Goal: Browse casually

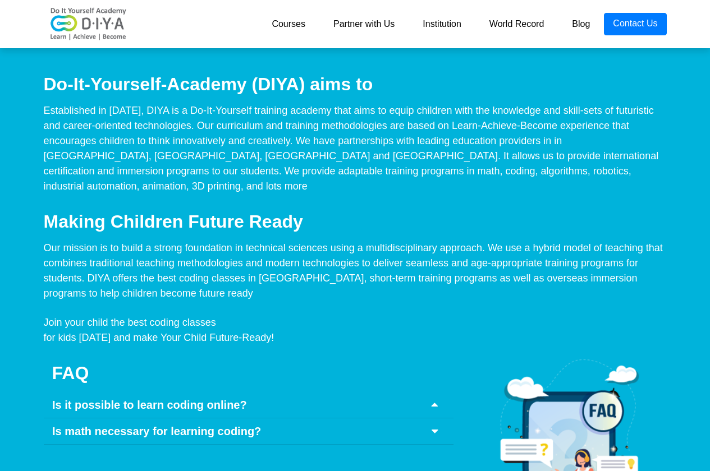
scroll to position [4883, 0]
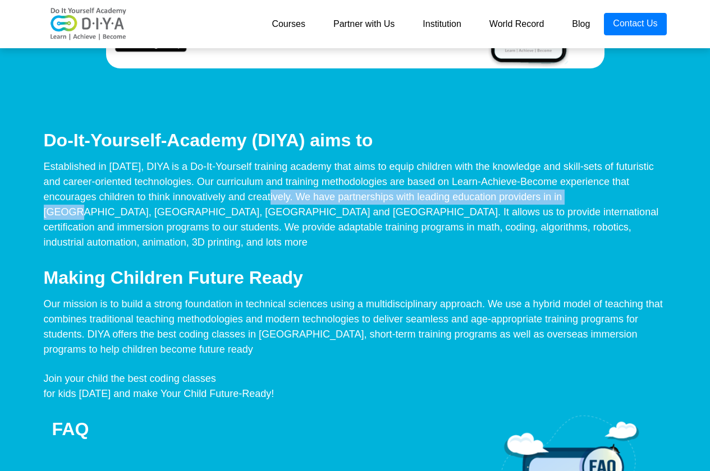
drag, startPoint x: 113, startPoint y: 202, endPoint x: 439, endPoint y: 200, distance: 326.1
click at [439, 200] on div "Established in 2013, DIYA is a Do-It-Yourself training academy that aims to equ…" at bounding box center [355, 204] width 640 height 91
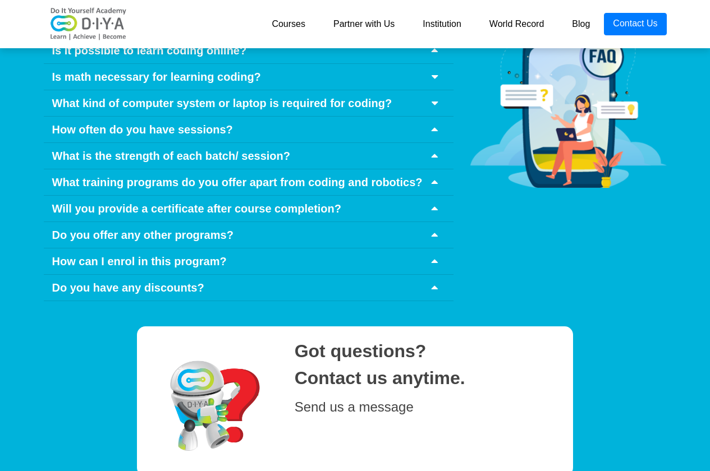
scroll to position [5137, 0]
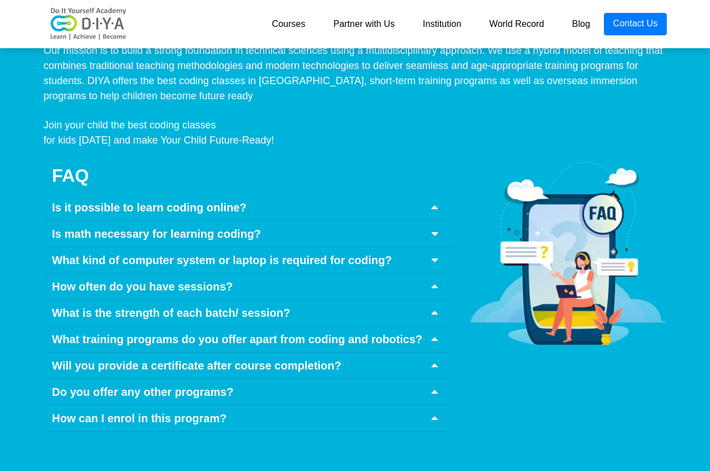
click at [433, 202] on icon at bounding box center [435, 207] width 6 height 11
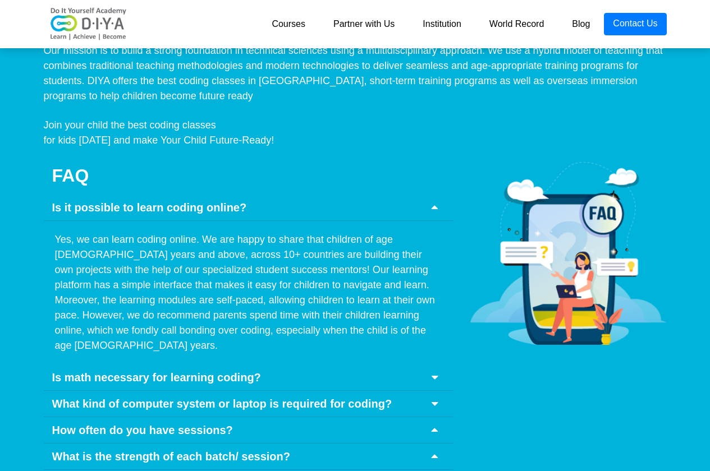
click at [433, 202] on icon at bounding box center [435, 207] width 6 height 11
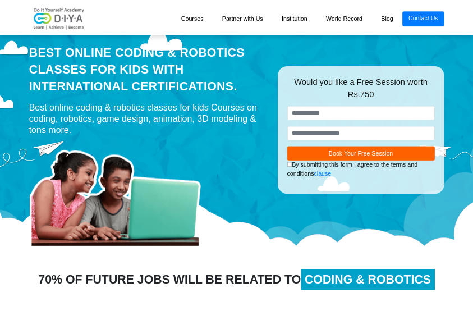
scroll to position [0, 0]
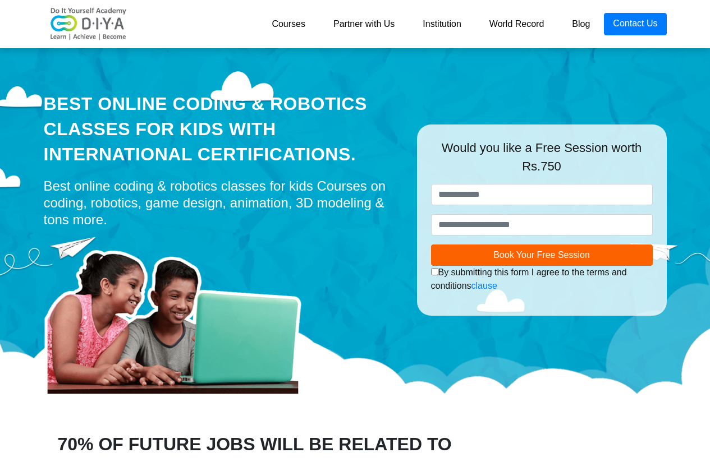
click at [299, 25] on link "Courses" at bounding box center [289, 24] width 62 height 22
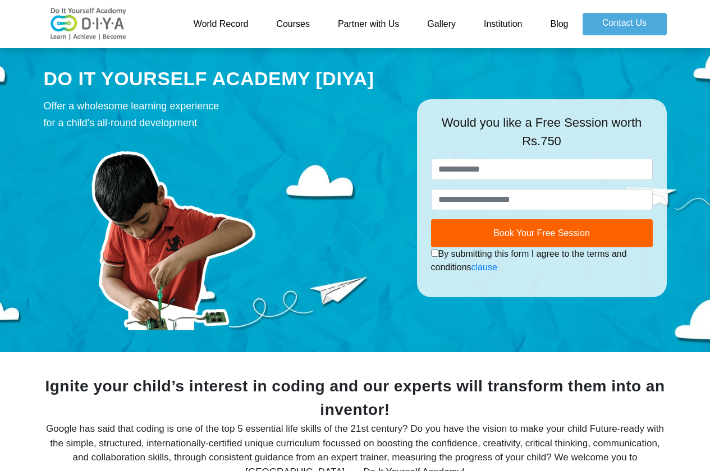
click at [289, 25] on link "Courses" at bounding box center [293, 24] width 62 height 22
click at [242, 29] on link "World Record" at bounding box center [221, 24] width 83 height 22
click at [355, 25] on link "Partner with Us" at bounding box center [368, 24] width 89 height 22
click at [448, 29] on link "Gallery" at bounding box center [441, 24] width 57 height 22
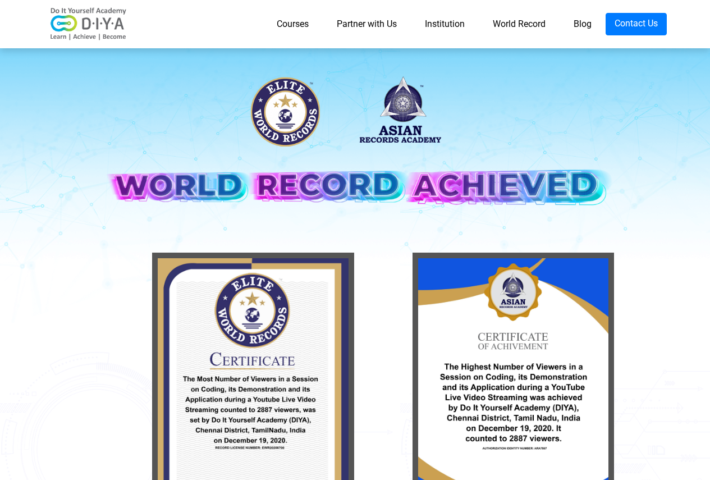
click at [519, 189] on img at bounding box center [355, 150] width 516 height 167
click at [409, 120] on img at bounding box center [355, 150] width 516 height 167
click at [293, 127] on img at bounding box center [355, 150] width 516 height 167
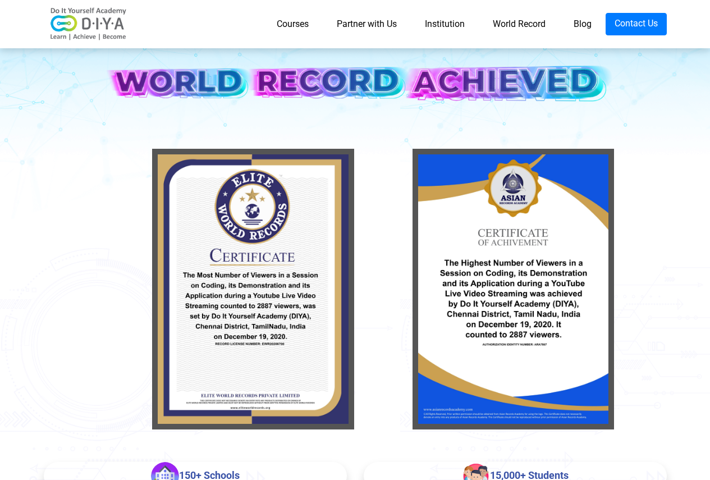
scroll to position [281, 0]
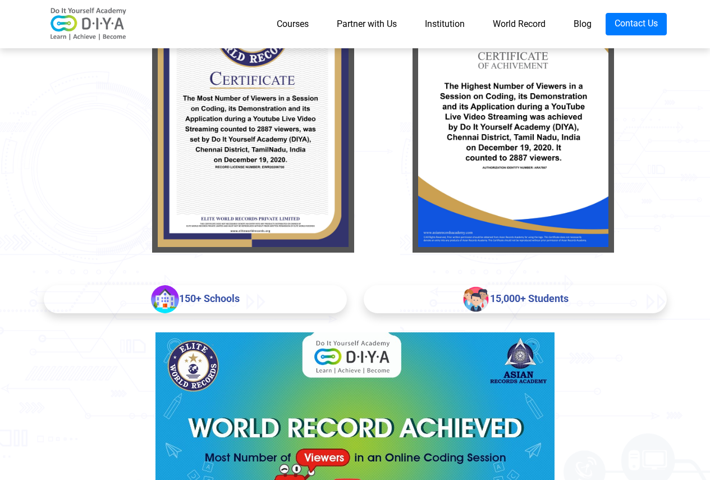
click at [203, 301] on div "150+ Schools" at bounding box center [195, 299] width 303 height 28
click at [171, 298] on img at bounding box center [165, 299] width 28 height 28
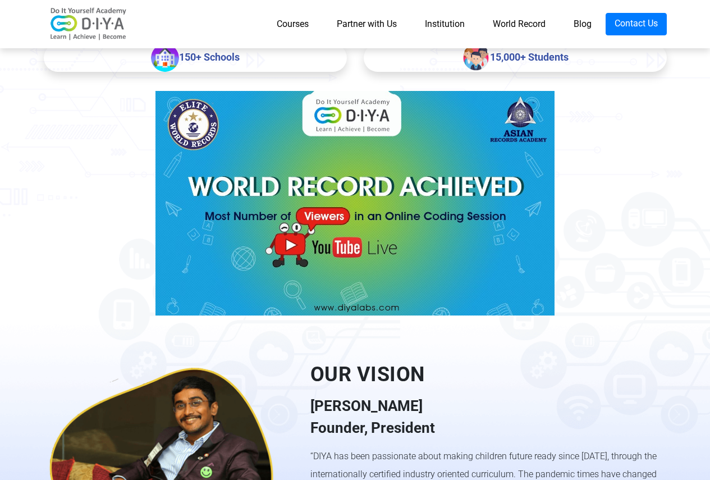
scroll to position [561, 0]
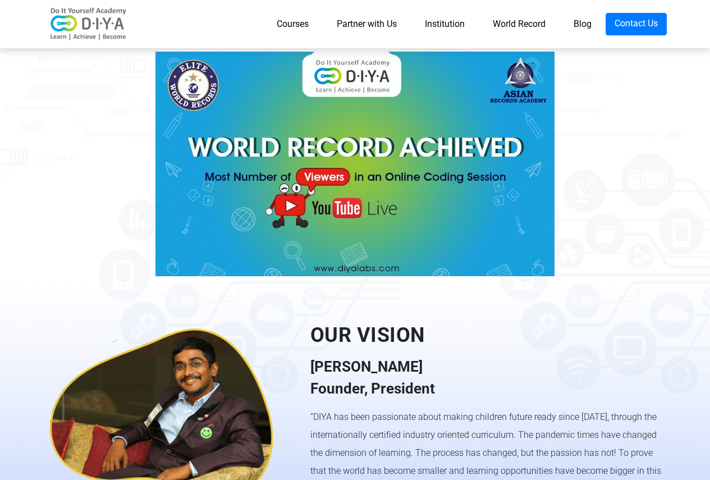
click at [194, 412] on img at bounding box center [169, 418] width 250 height 250
click at [308, 382] on div "OUR VISION Udhay Shankar Founder, President “DIYA has been passionate about mak…" at bounding box center [488, 418] width 373 height 196
click at [330, 369] on div "Udhay Shankar Founder, President" at bounding box center [488, 378] width 356 height 44
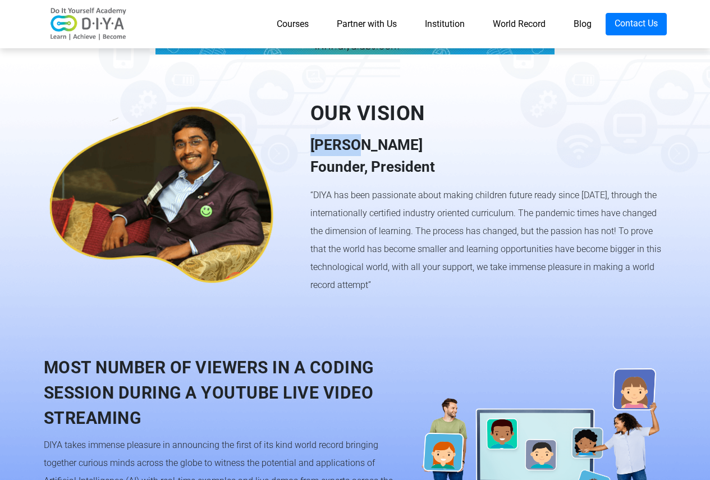
scroll to position [786, 0]
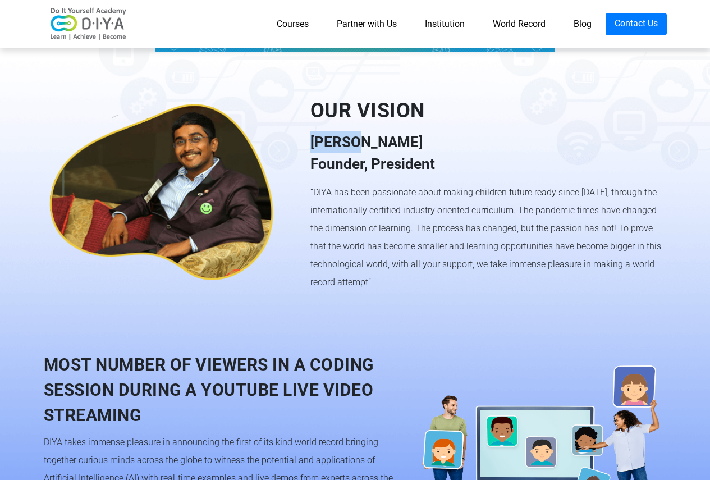
click at [221, 304] on img at bounding box center [169, 193] width 250 height 250
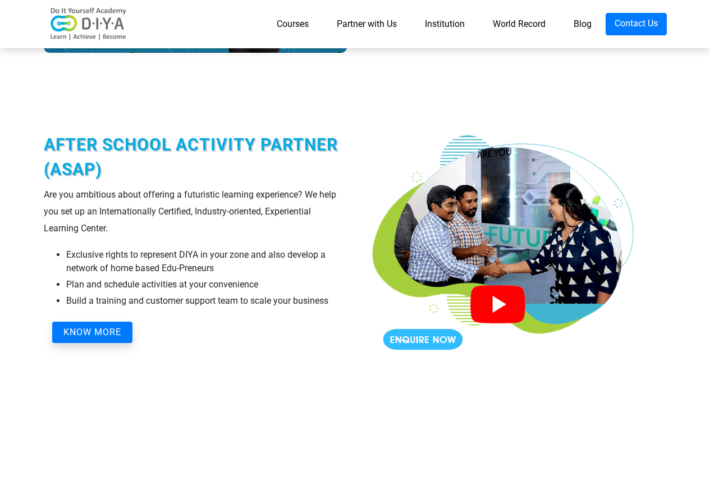
scroll to position [1628, 0]
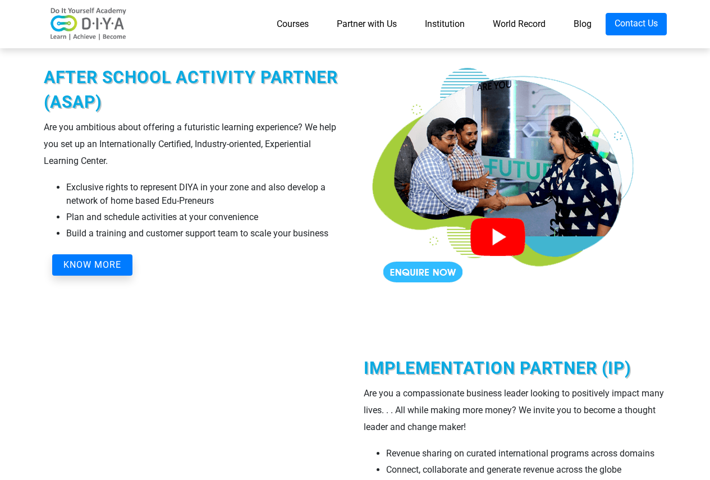
click at [511, 233] on img at bounding box center [504, 170] width 281 height 281
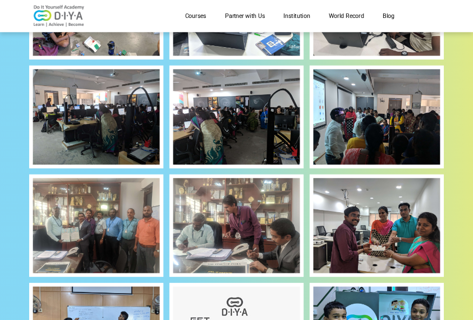
scroll to position [674, 0]
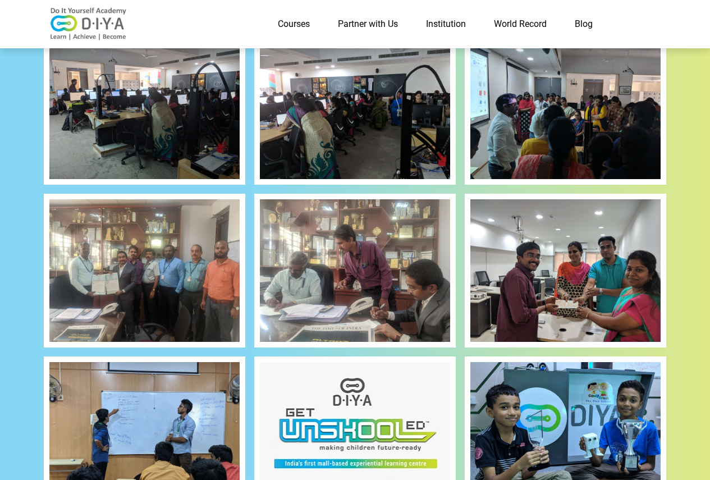
click at [168, 296] on img at bounding box center [144, 270] width 190 height 143
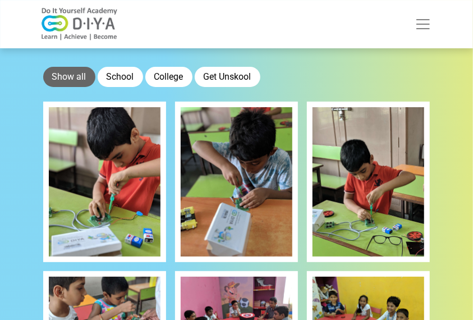
scroll to position [0, 0]
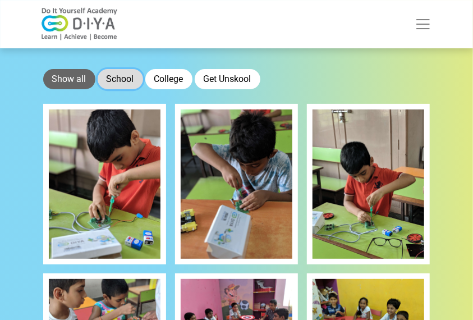
drag, startPoint x: 28, startPoint y: 1, endPoint x: 125, endPoint y: 77, distance: 123.4
click at [125, 77] on button "School" at bounding box center [120, 79] width 45 height 20
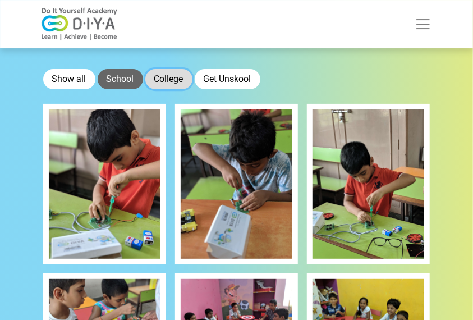
click at [161, 77] on button "College" at bounding box center [168, 79] width 47 height 20
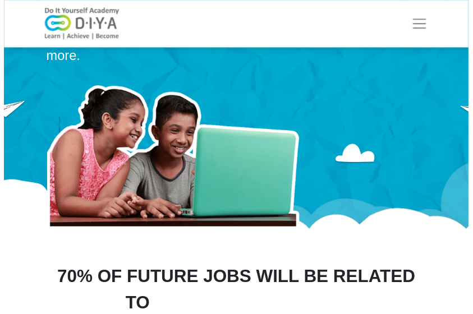
scroll to position [225, 0]
